Goal: Register for event/course

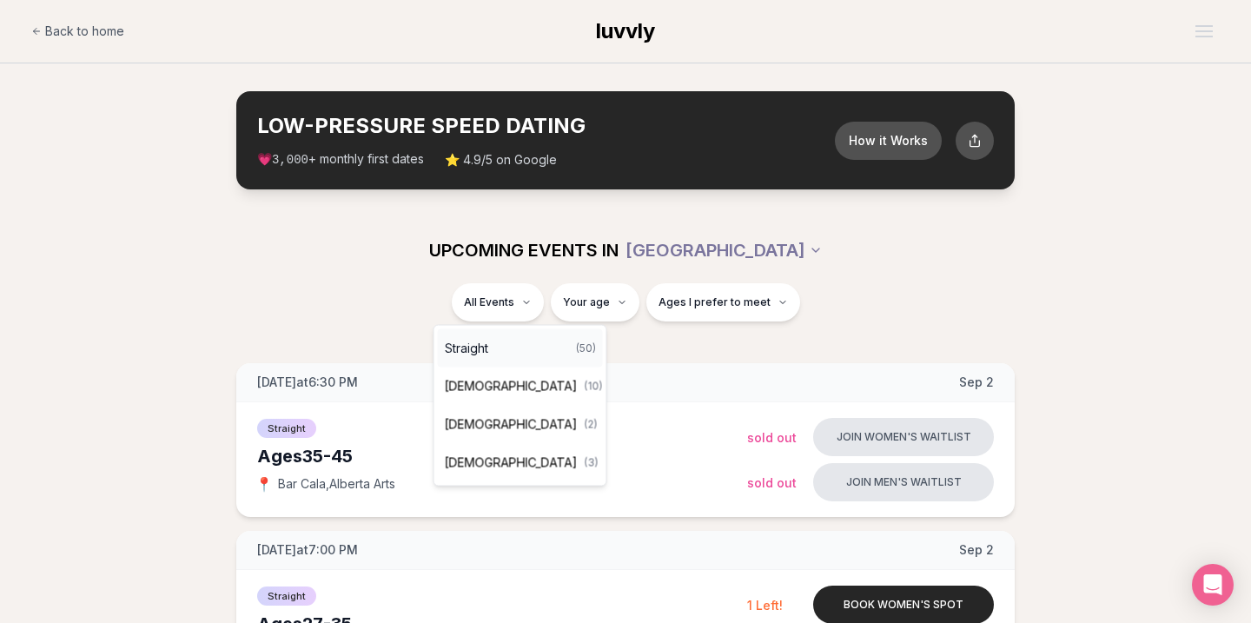
click at [504, 340] on div "Straight ( 50 )" at bounding box center [520, 348] width 165 height 38
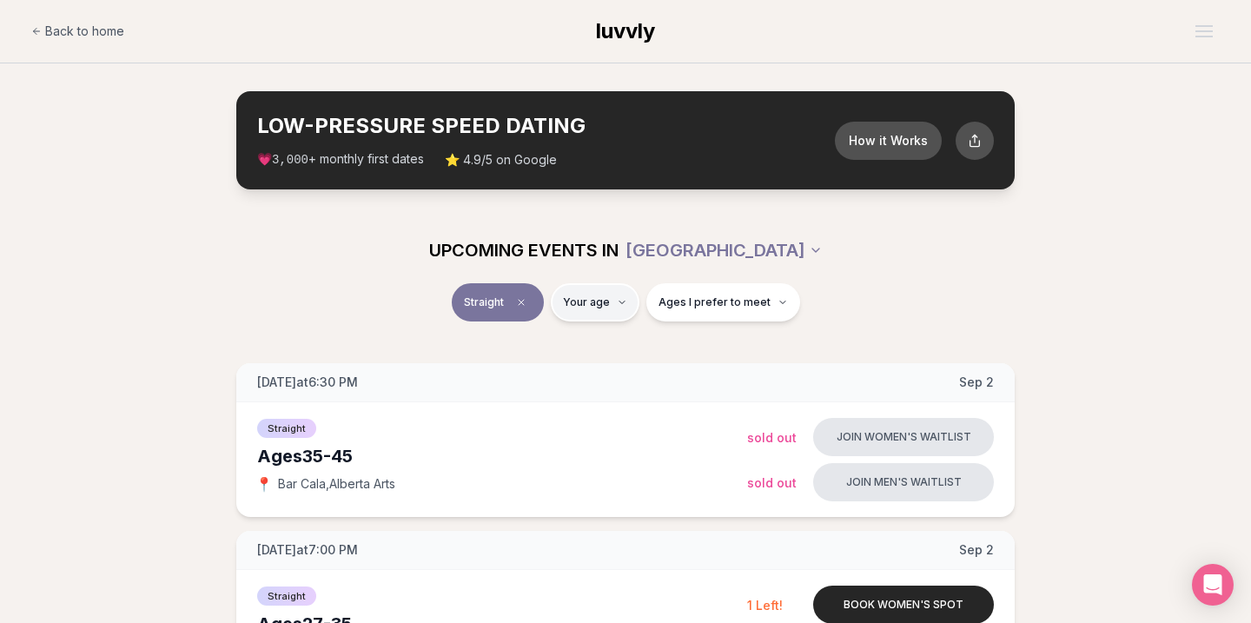
type input "**"
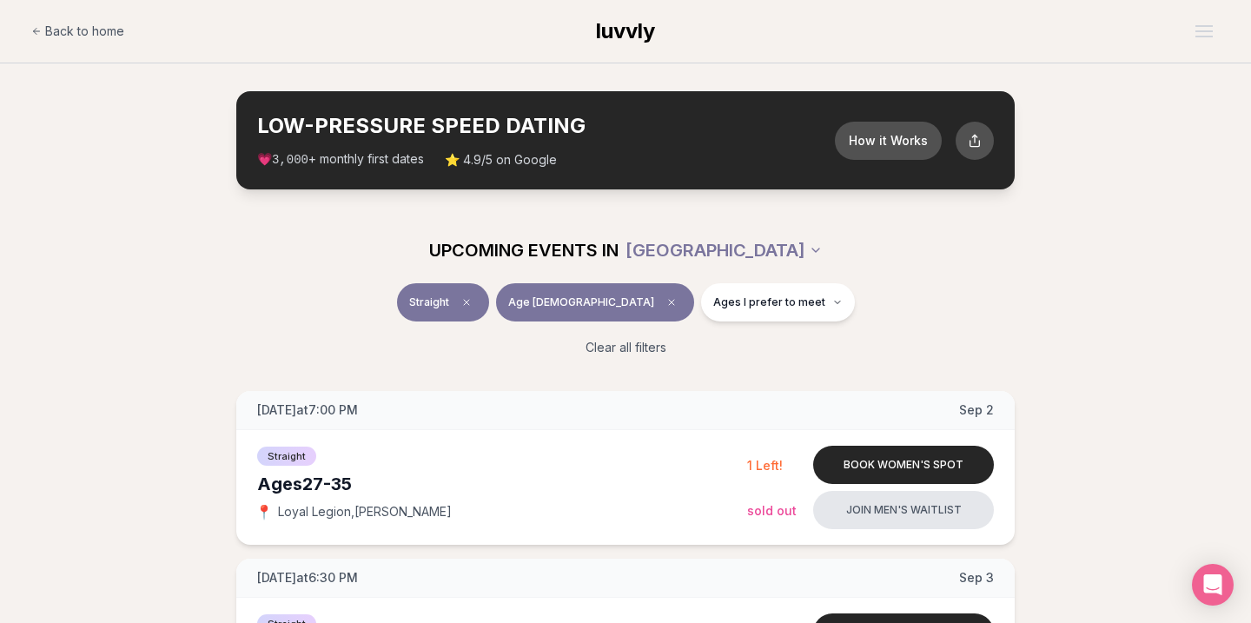
click at [1139, 251] on div "UPCOMING EVENTS IN [GEOGRAPHIC_DATA] Straight Age [DEMOGRAPHIC_DATA] Ages I pre…" at bounding box center [625, 293] width 1251 height 153
click at [747, 309] on button "Ages I prefer to meet" at bounding box center [778, 302] width 154 height 38
click at [651, 371] on button "Around my age" at bounding box center [653, 369] width 14 height 14
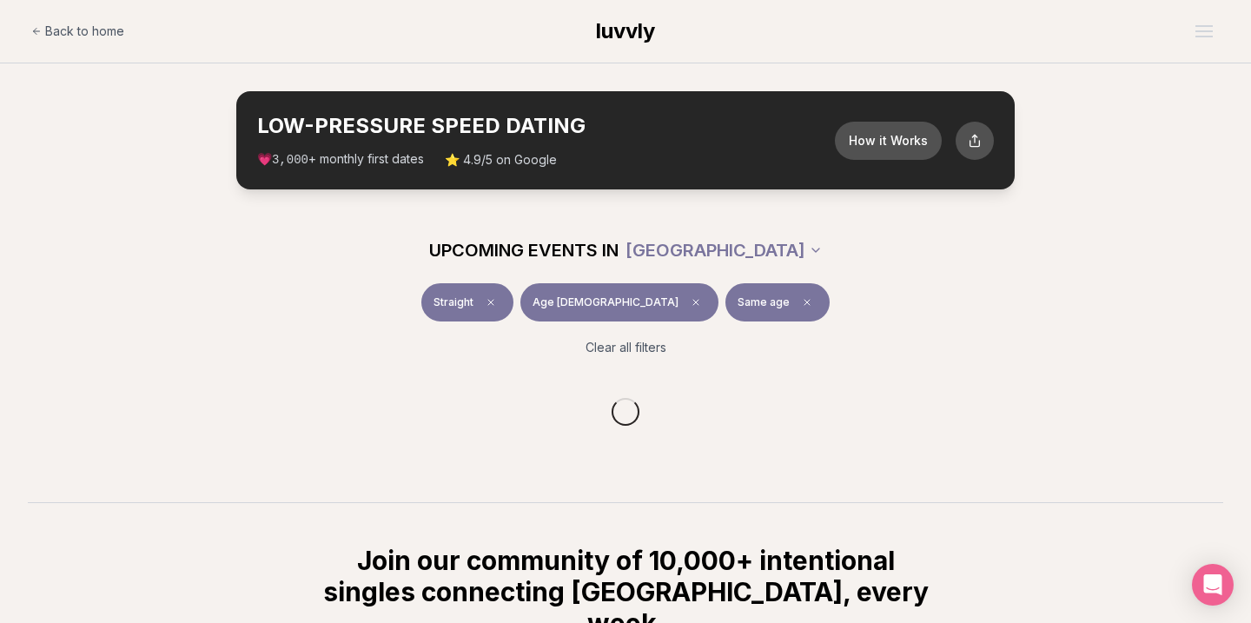
click at [898, 307] on div "Straight Age [DEMOGRAPHIC_DATA] Same age" at bounding box center [625, 305] width 973 height 45
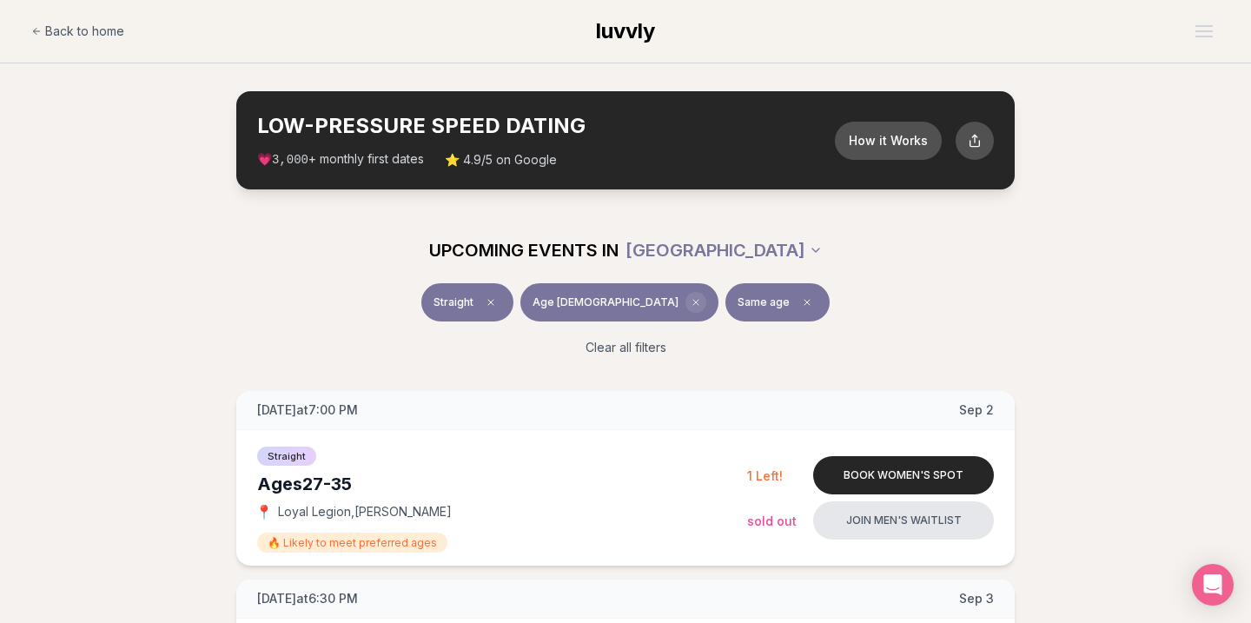
click at [691, 300] on icon "Clear age" at bounding box center [696, 302] width 10 height 10
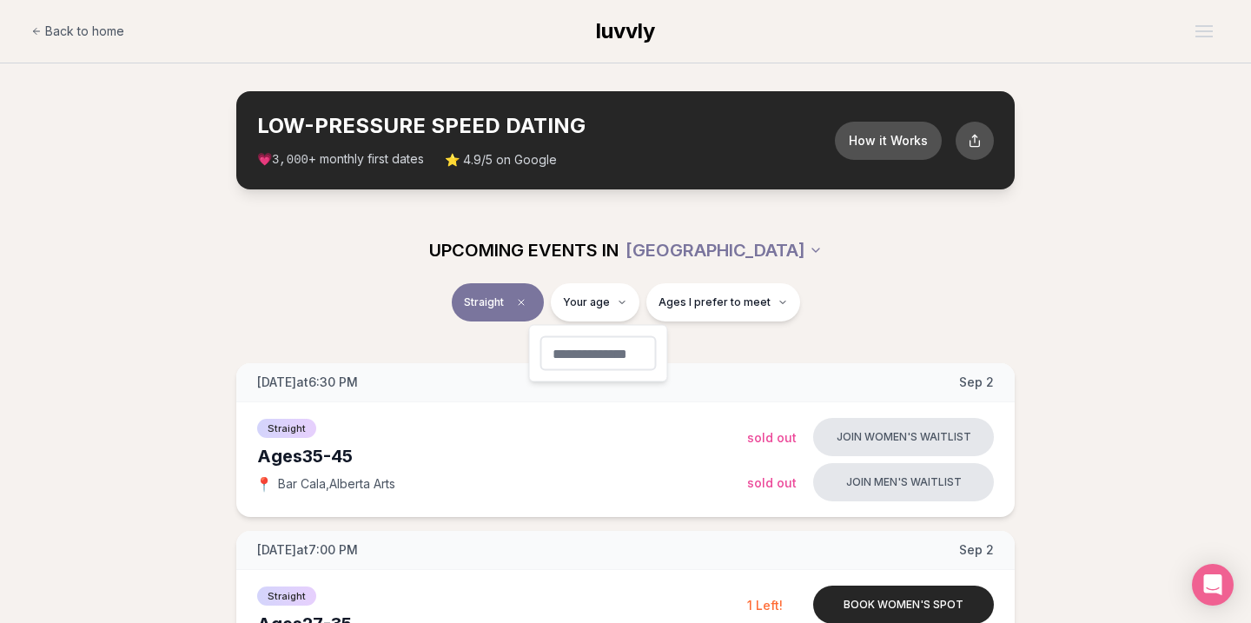
click at [524, 302] on icon "Clear event type filter" at bounding box center [521, 302] width 5 height 5
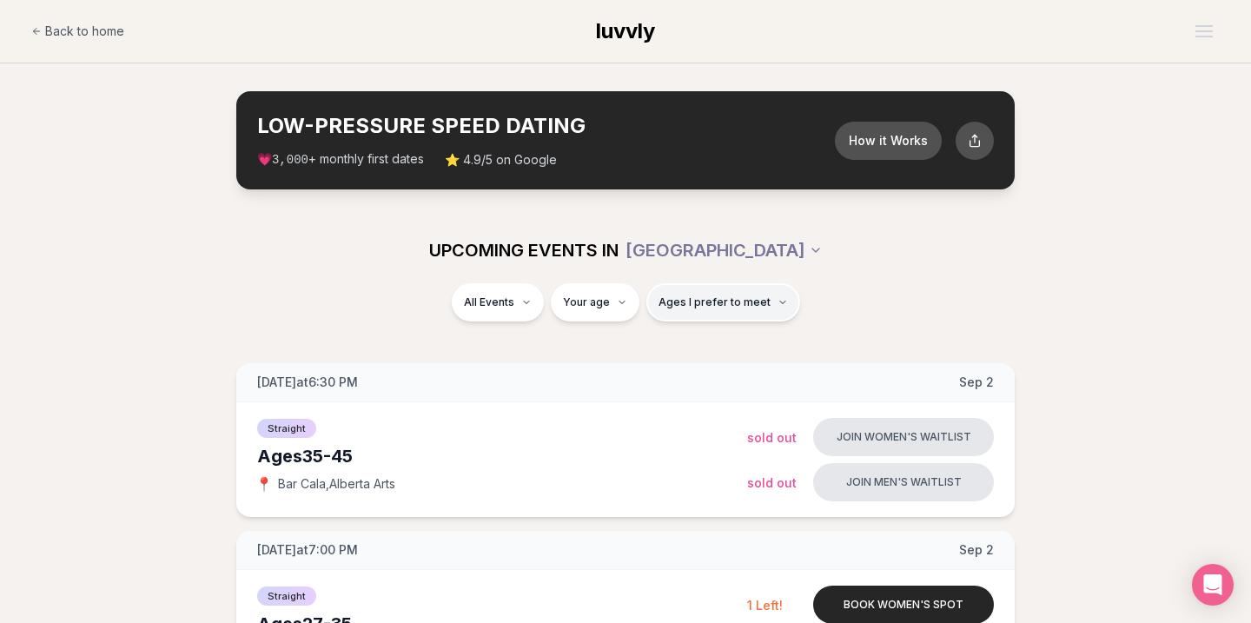
click at [752, 307] on span "Ages I prefer to meet" at bounding box center [714, 302] width 112 height 14
type input "**"
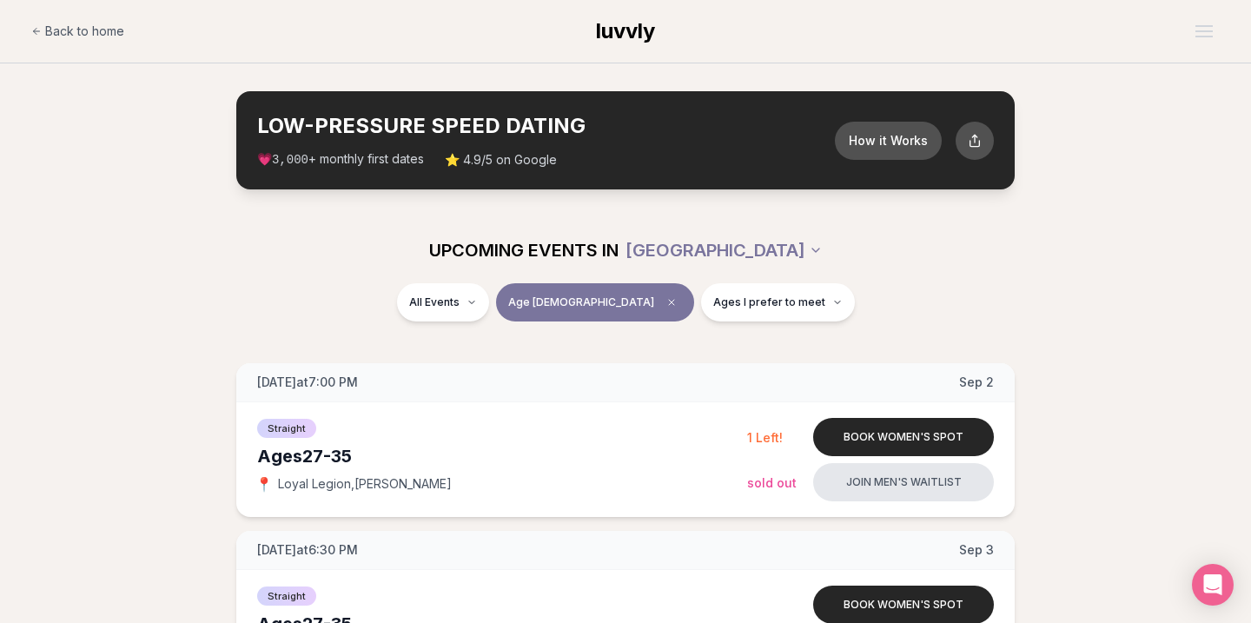
click at [987, 273] on div "UPCOMING EVENTS IN [GEOGRAPHIC_DATA]" at bounding box center [625, 250] width 1001 height 66
click at [701, 314] on button "Ages I prefer to meet" at bounding box center [778, 302] width 154 height 38
click at [934, 260] on div "UPCOMING EVENTS IN [GEOGRAPHIC_DATA]" at bounding box center [625, 250] width 973 height 38
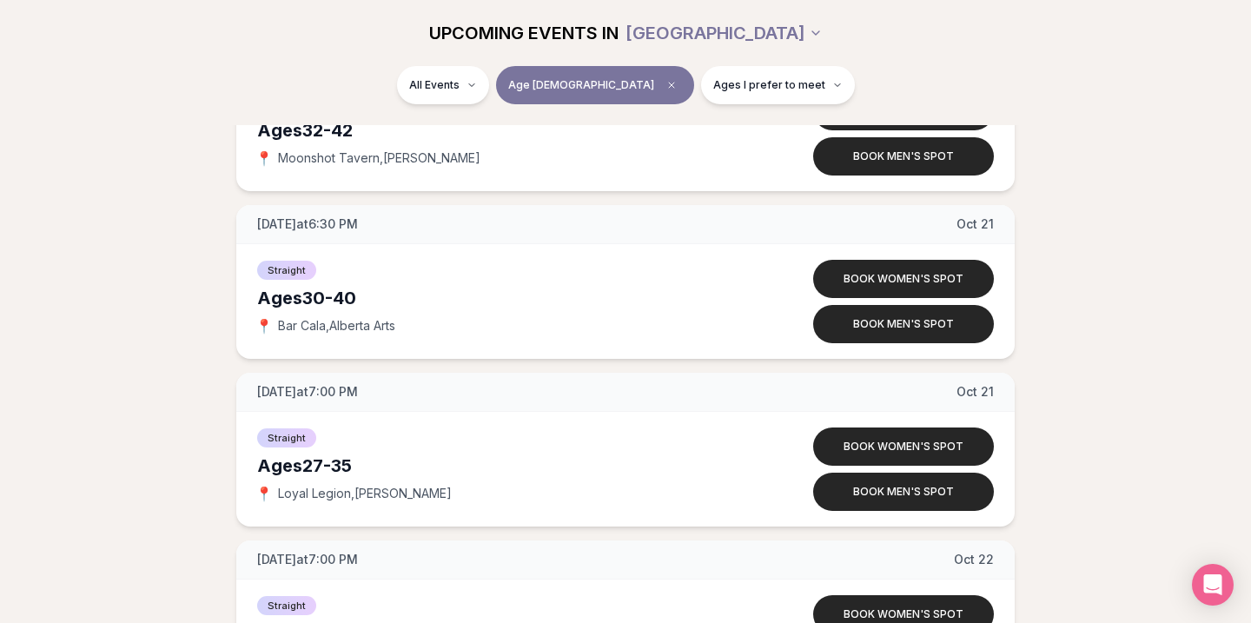
scroll to position [6350, 0]
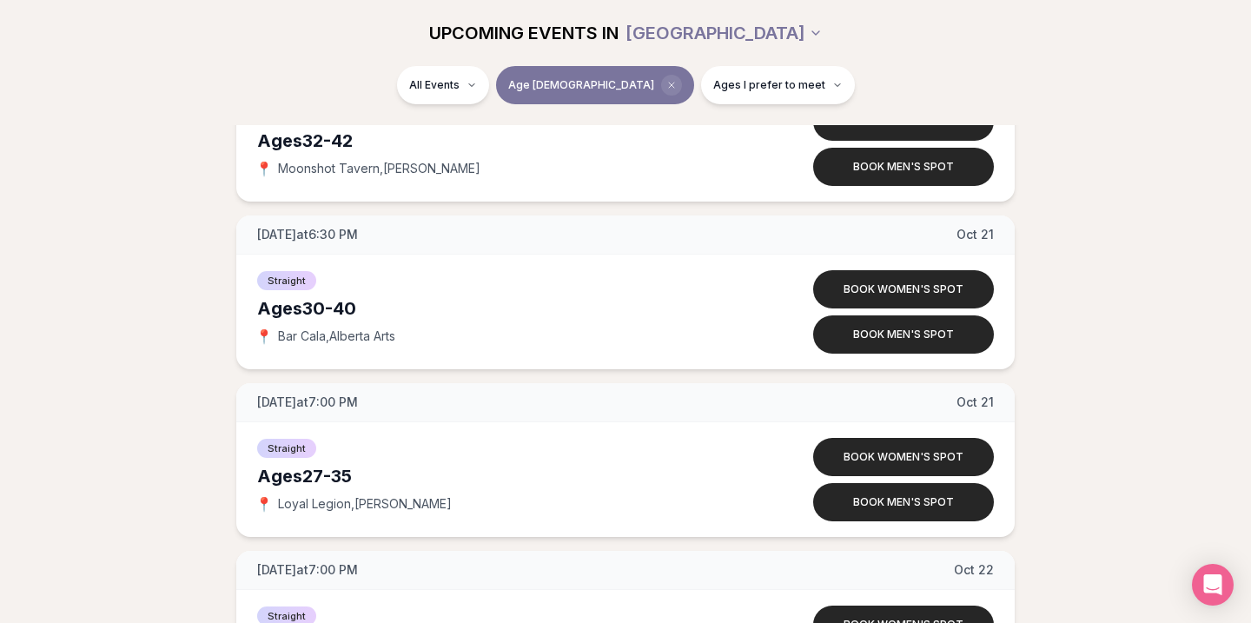
click at [666, 89] on icon "Clear age" at bounding box center [671, 85] width 10 height 10
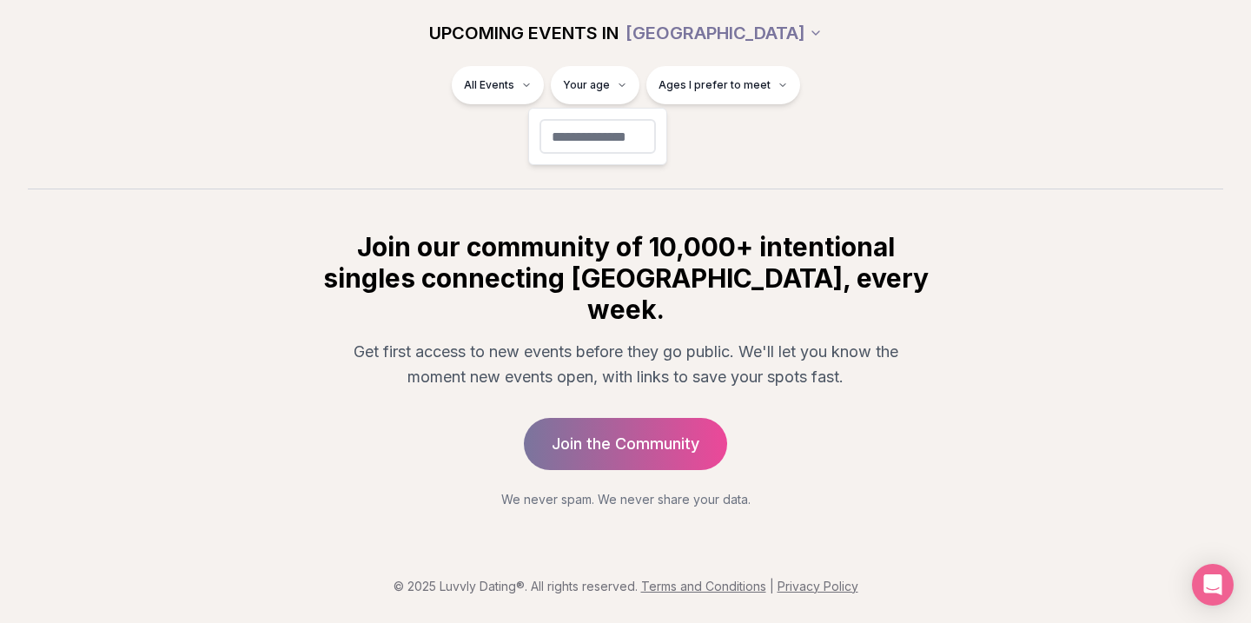
scroll to position [254, 0]
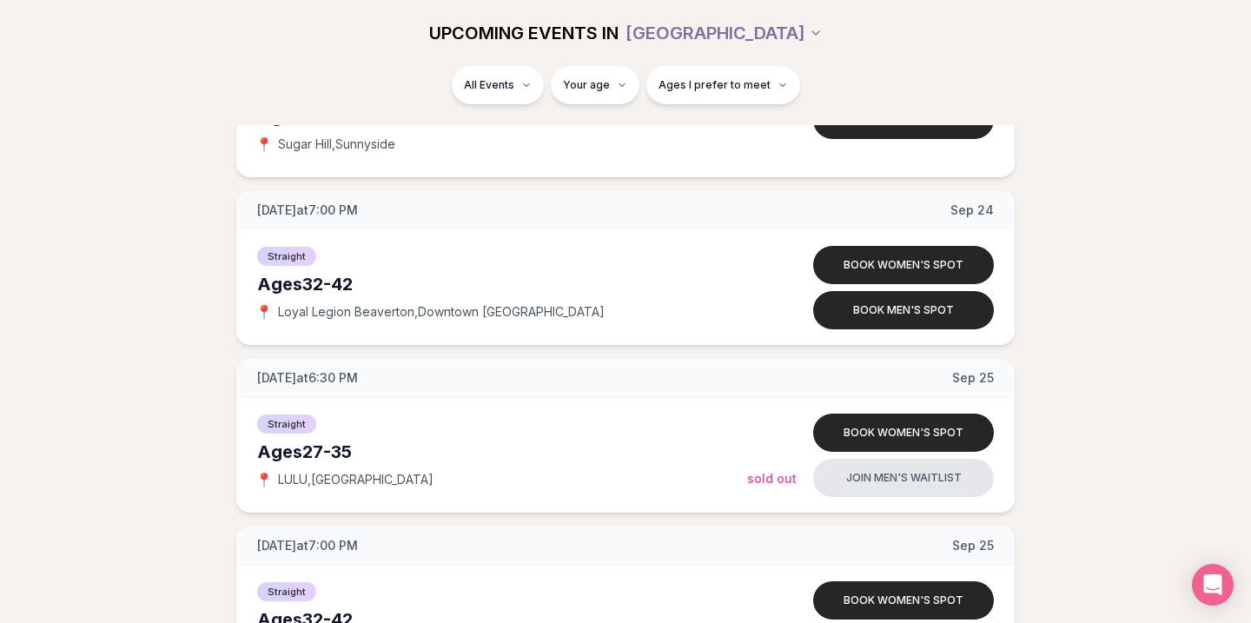
scroll to position [9392, 0]
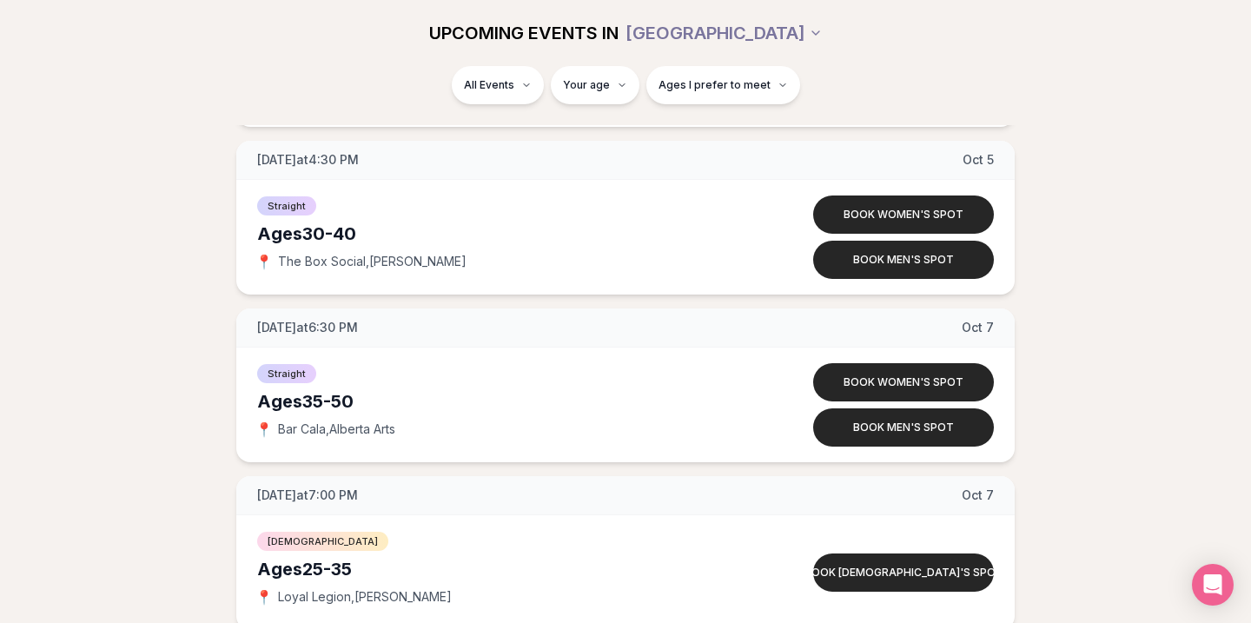
scroll to position [6161, 0]
